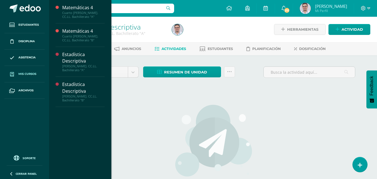
click at [34, 75] on span "Mis cursos" at bounding box center [27, 74] width 18 height 4
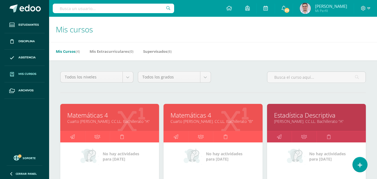
click at [204, 119] on link "Matemáticas 4" at bounding box center [212, 115] width 85 height 9
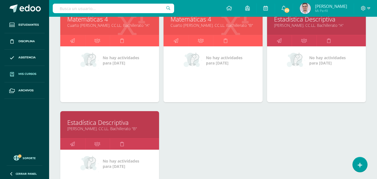
scroll to position [112, 0]
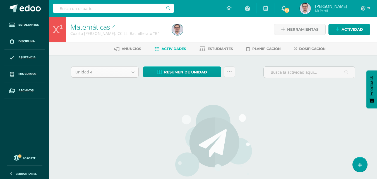
click at [141, 78] on body "Estudiantes Disciplina Asistencia Mis cursos Archivos Soporte Ayuda Reportar un…" at bounding box center [188, 120] width 377 height 240
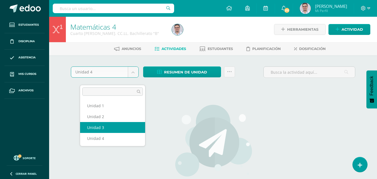
select select "Unidad 3"
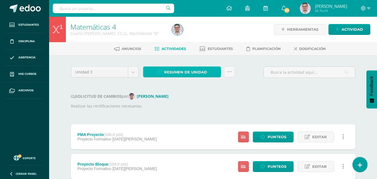
click at [193, 77] on span "Resumen de unidad" at bounding box center [185, 72] width 43 height 10
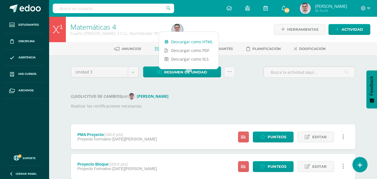
click at [190, 43] on link "Descargar como HTML" at bounding box center [188, 41] width 59 height 9
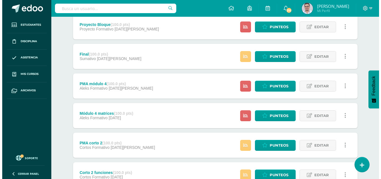
scroll to position [167, 0]
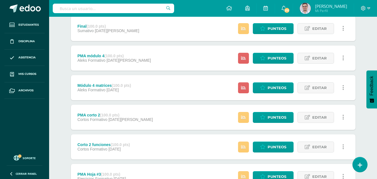
click at [344, 61] on icon at bounding box center [343, 58] width 2 height 6
click at [330, 105] on link "Eliminar" at bounding box center [335, 105] width 57 height 9
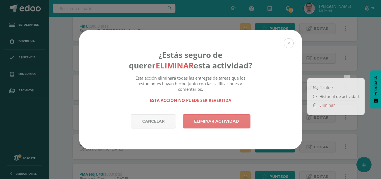
click at [222, 120] on link "Eliminar actividad" at bounding box center [217, 121] width 68 height 14
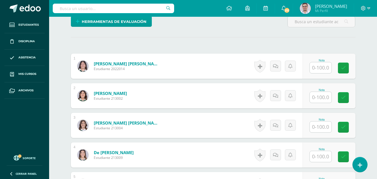
scroll to position [150, 0]
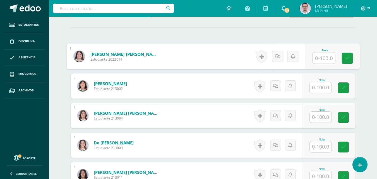
click at [326, 64] on input "text" at bounding box center [324, 57] width 22 height 11
type input "93"
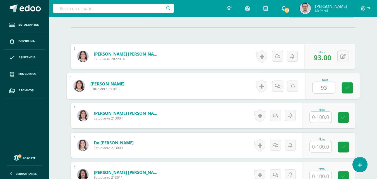
scroll to position [150, 0]
type input "93"
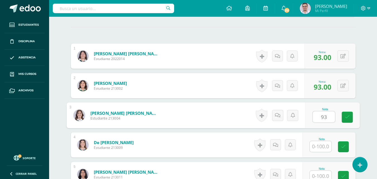
type input "93"
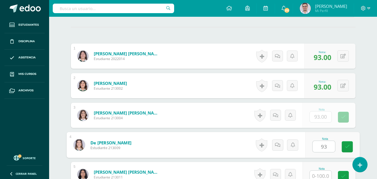
type input "93"
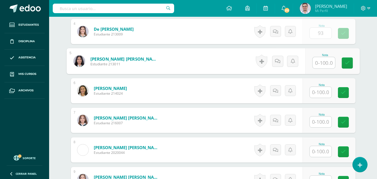
scroll to position [264, 0]
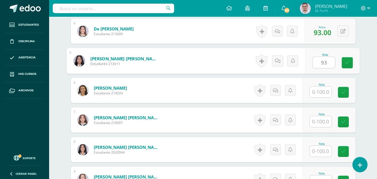
type input "93"
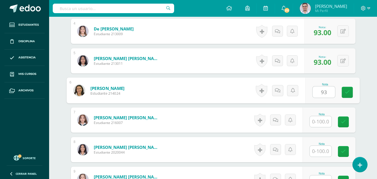
type input "93"
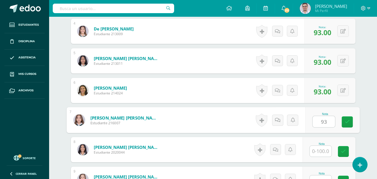
type input "93"
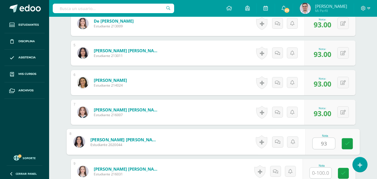
type input "93"
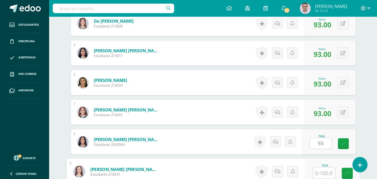
scroll to position [386, 0]
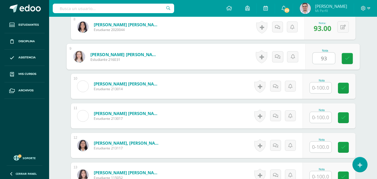
type input "93"
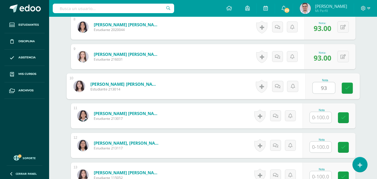
type input "93"
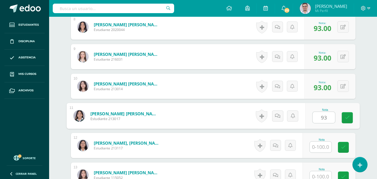
type input "93"
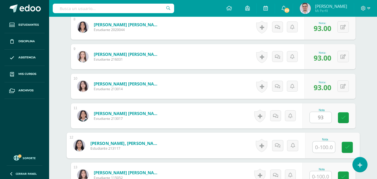
scroll to position [395, 0]
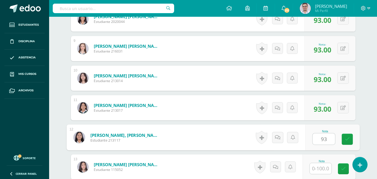
type input "93"
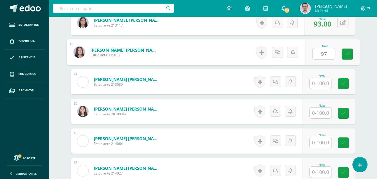
type input "97"
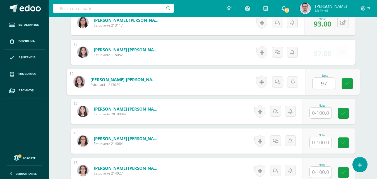
type input "97"
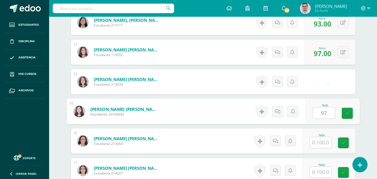
type input "97"
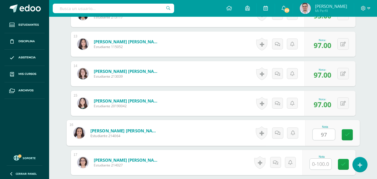
type input "97"
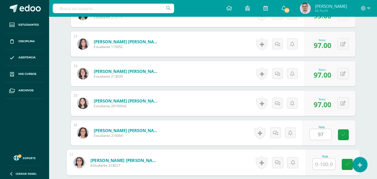
scroll to position [632, 0]
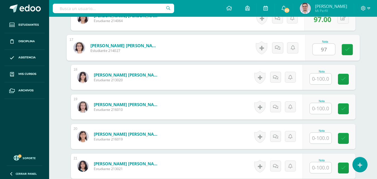
type input "97"
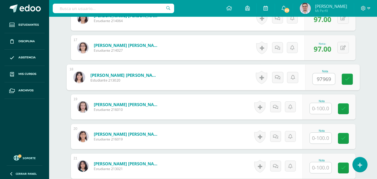
scroll to position [0, 0]
type input "97"
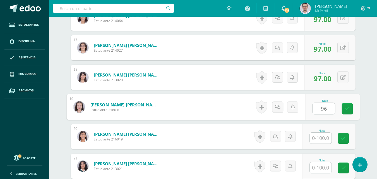
type input "96"
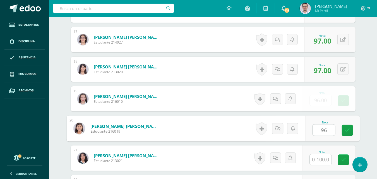
type input "96"
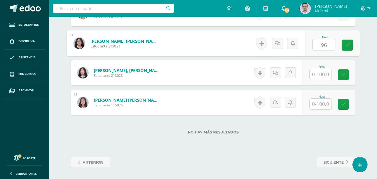
type input "96"
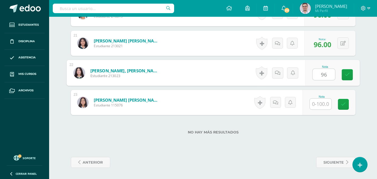
type input "96"
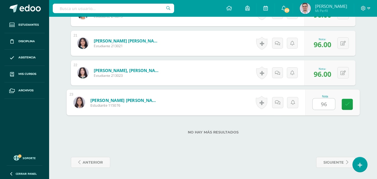
type input "96"
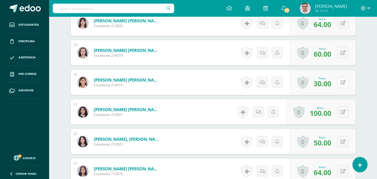
scroll to position [686, 0]
click at [347, 88] on button at bounding box center [342, 81] width 11 height 11
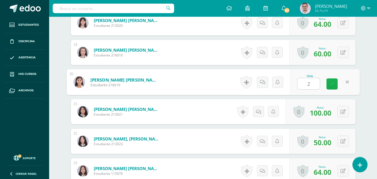
type input "24"
click at [338, 90] on link at bounding box center [331, 83] width 11 height 11
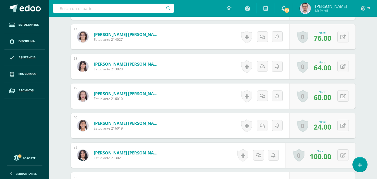
scroll to position [641, 0]
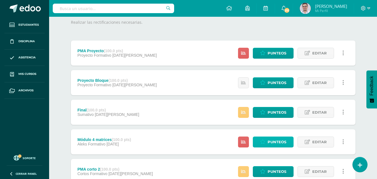
scroll to position [140, 0]
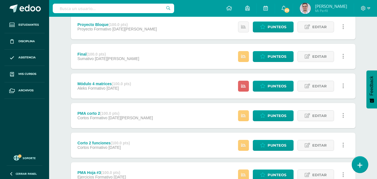
click at [360, 165] on icon at bounding box center [359, 165] width 5 height 6
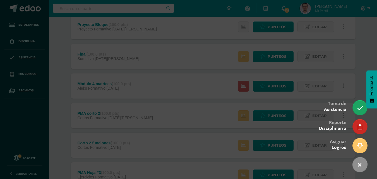
click at [265, 175] on div at bounding box center [188, 89] width 377 height 179
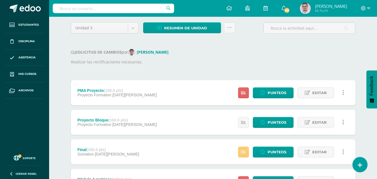
scroll to position [0, 0]
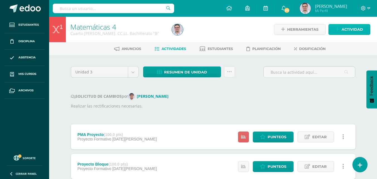
click at [345, 30] on span "Actividad" at bounding box center [352, 29] width 21 height 10
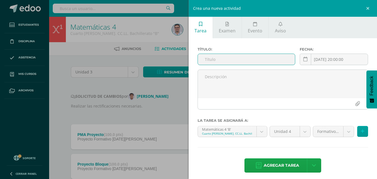
click at [222, 65] on input "text" at bounding box center [246, 59] width 97 height 11
type input "p"
type input "PMA módulo 4"
click at [321, 68] on div "2025-08-11 20:00:00 August, 2025 Mo Tu We Th Fr Sa Su 28 29 30 31 1 2 3 4 5 6 7…" at bounding box center [334, 62] width 68 height 16
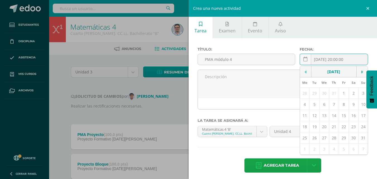
click at [305, 74] on icon at bounding box center [306, 72] width 2 height 4
click at [361, 74] on icon at bounding box center [362, 72] width 2 height 4
click at [339, 99] on td "1" at bounding box center [344, 93] width 10 height 11
type input "[DATE]"
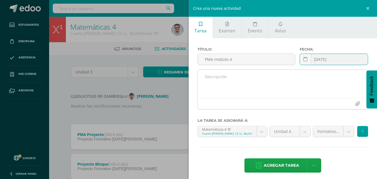
scroll to position [23, 0]
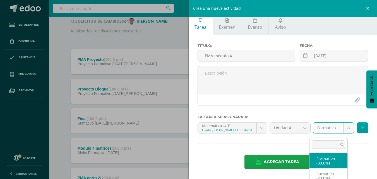
scroll to position [84, 0]
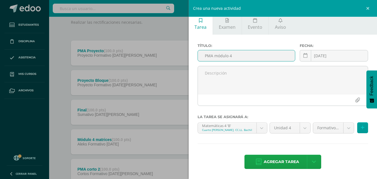
click at [245, 50] on input "PMA módulo 4" at bounding box center [246, 55] width 97 height 11
click at [285, 50] on input "PMA módulo 4" at bounding box center [246, 55] width 97 height 11
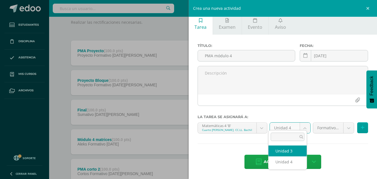
select select "228998"
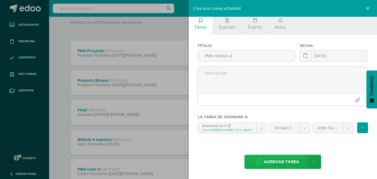
click at [285, 159] on span "Agregar tarea" at bounding box center [281, 162] width 35 height 14
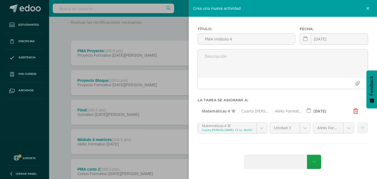
scroll to position [39, 0]
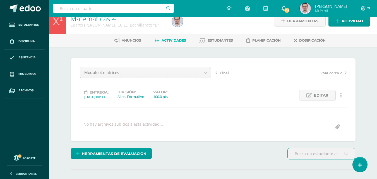
scroll to position [148, 0]
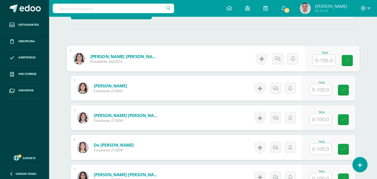
click at [326, 66] on input "text" at bounding box center [324, 60] width 22 height 11
type input "100"
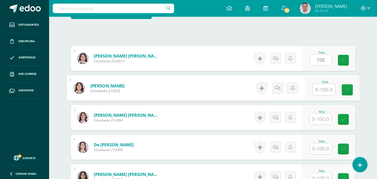
scroll to position [148, 0]
type input "90"
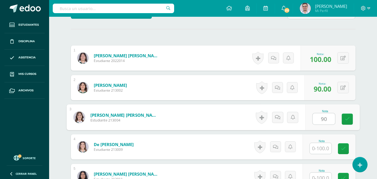
type input "90"
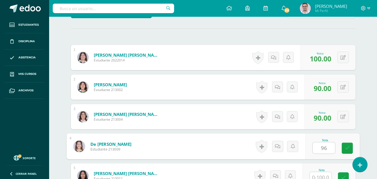
type input "96"
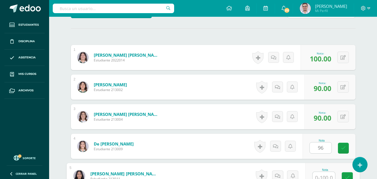
scroll to position [264, 0]
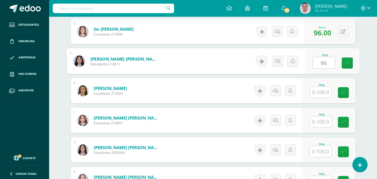
type input "86"
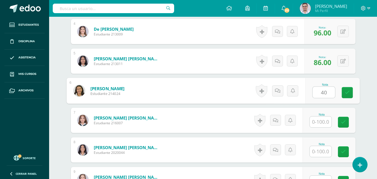
type input "40"
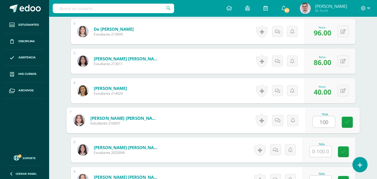
type input "100"
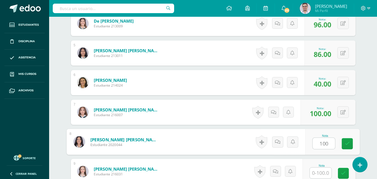
type input "100"
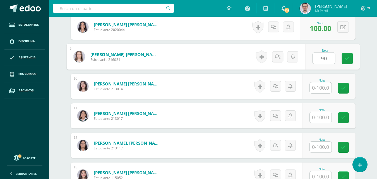
type input "90"
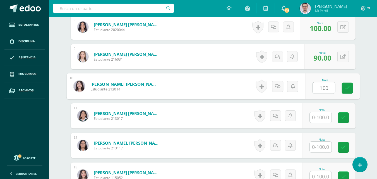
type input "100"
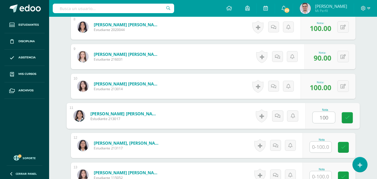
type input "100"
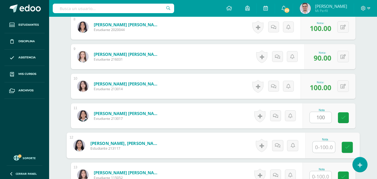
scroll to position [395, 0]
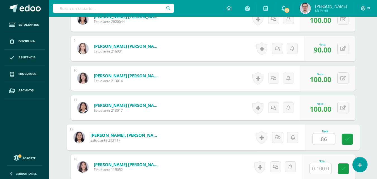
type input "86"
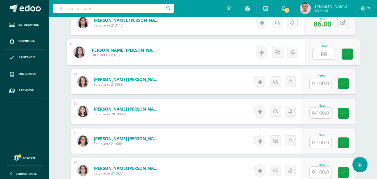
type input "86"
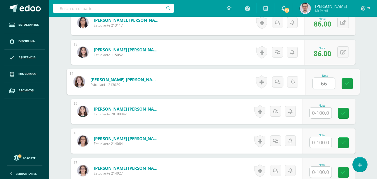
type input "66"
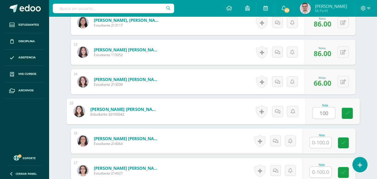
type input "100"
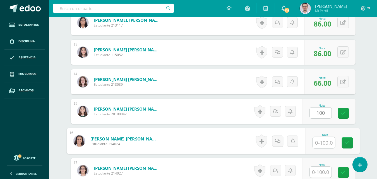
scroll to position [517, 0]
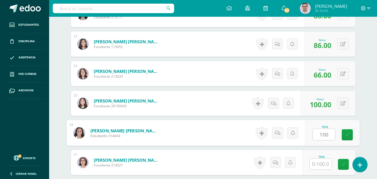
type input "100"
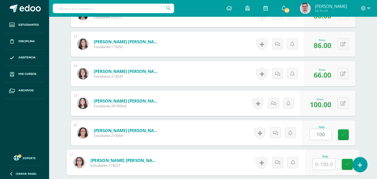
scroll to position [632, 0]
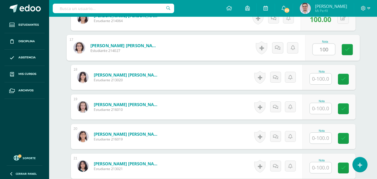
type input "100"
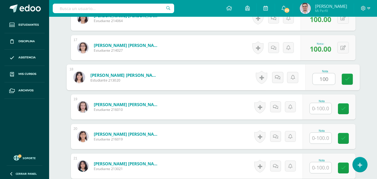
type input "100"
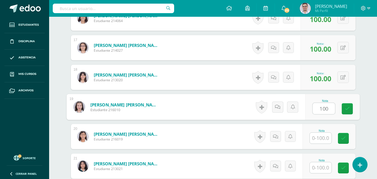
type input "100"
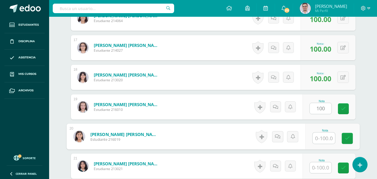
scroll to position [640, 0]
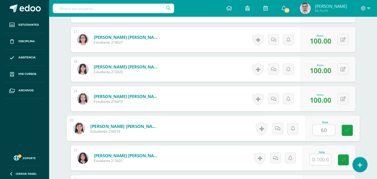
type input "60"
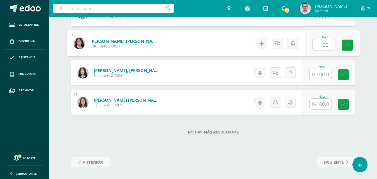
type input "100"
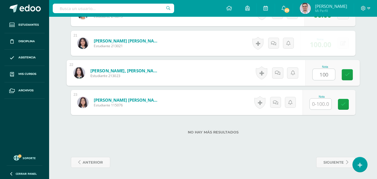
type input "100"
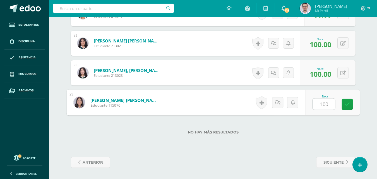
type input "100"
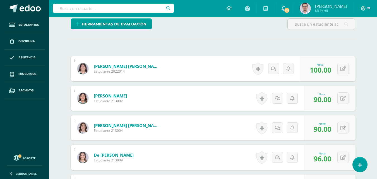
scroll to position [111, 0]
